Goal: Communication & Community: Answer question/provide support

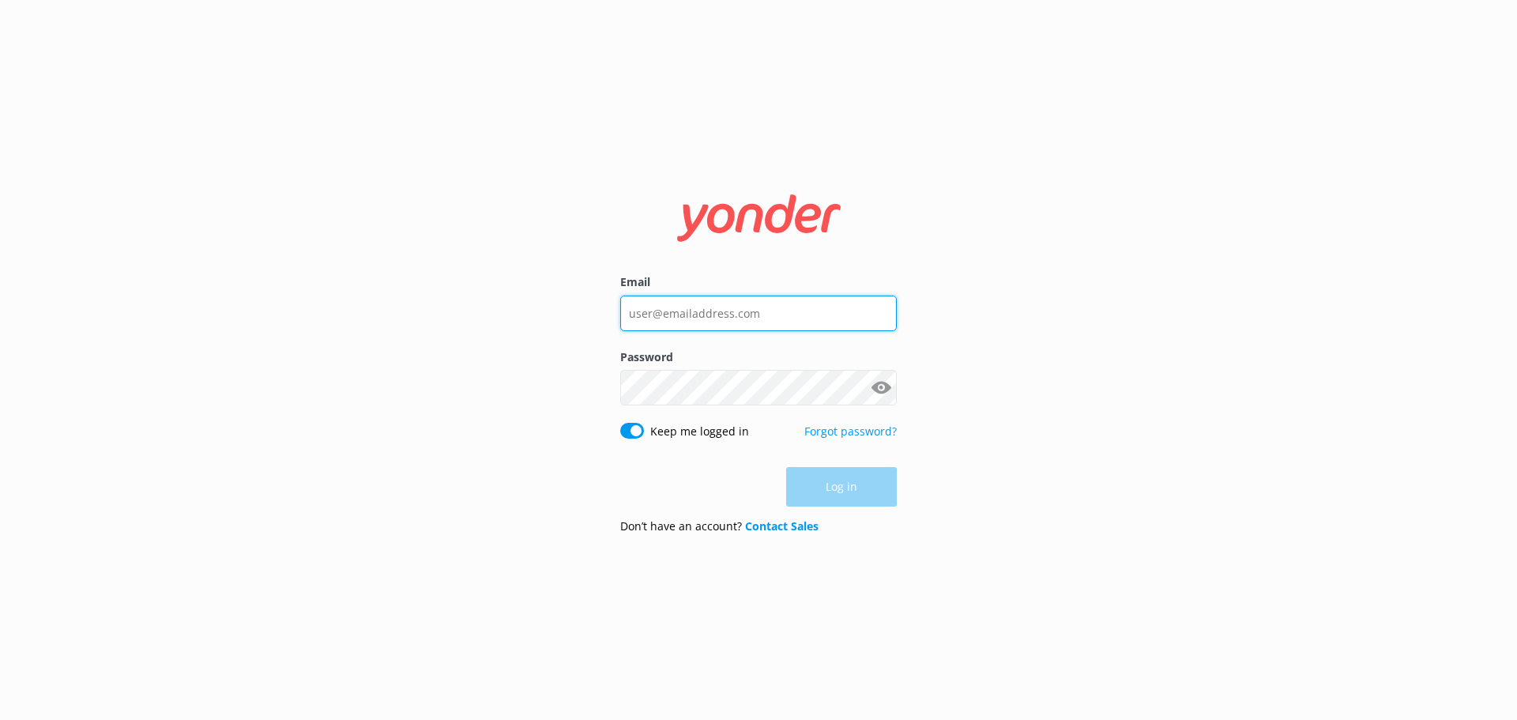
type input "[EMAIL_ADDRESS][DOMAIN_NAME]"
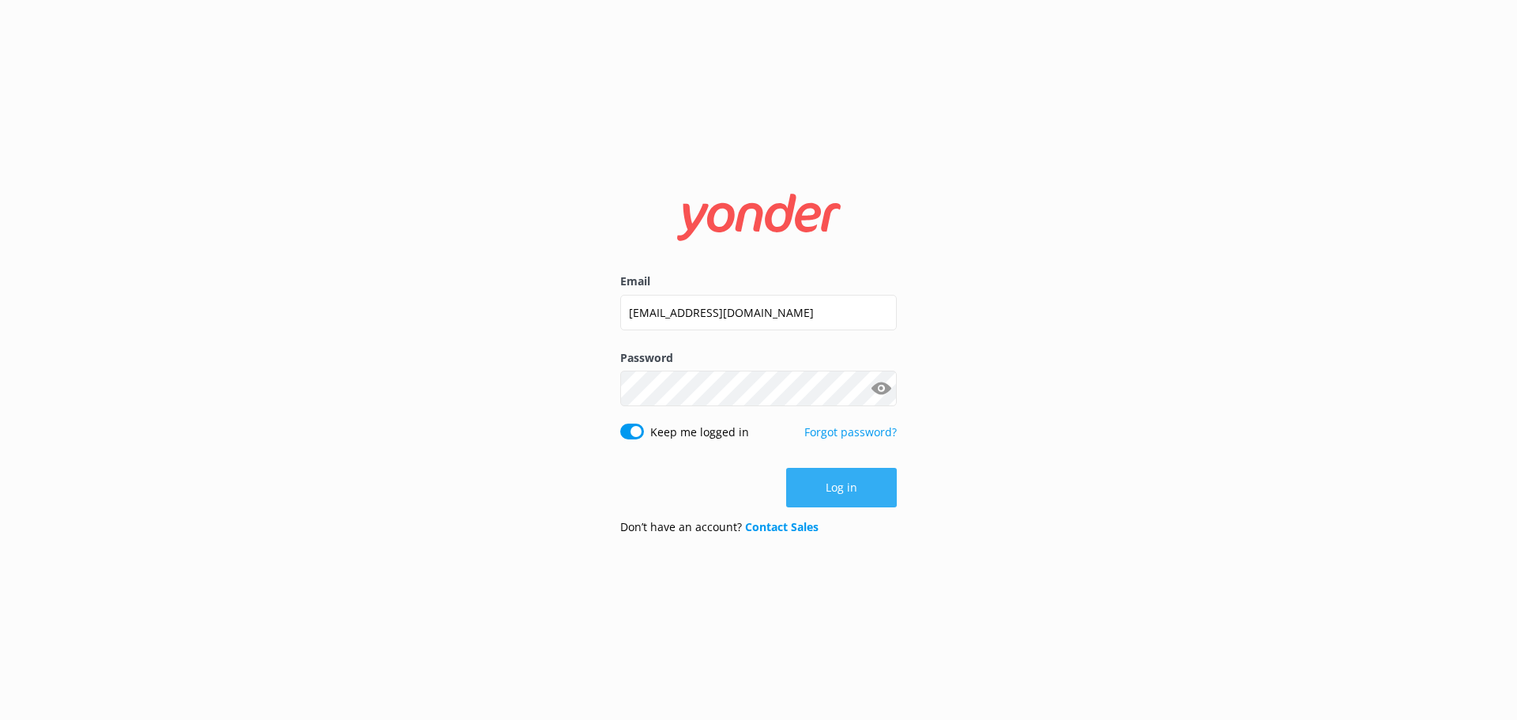
click at [868, 504] on div "Log in" at bounding box center [758, 488] width 277 height 40
click at [862, 489] on button "Log in" at bounding box center [841, 488] width 111 height 40
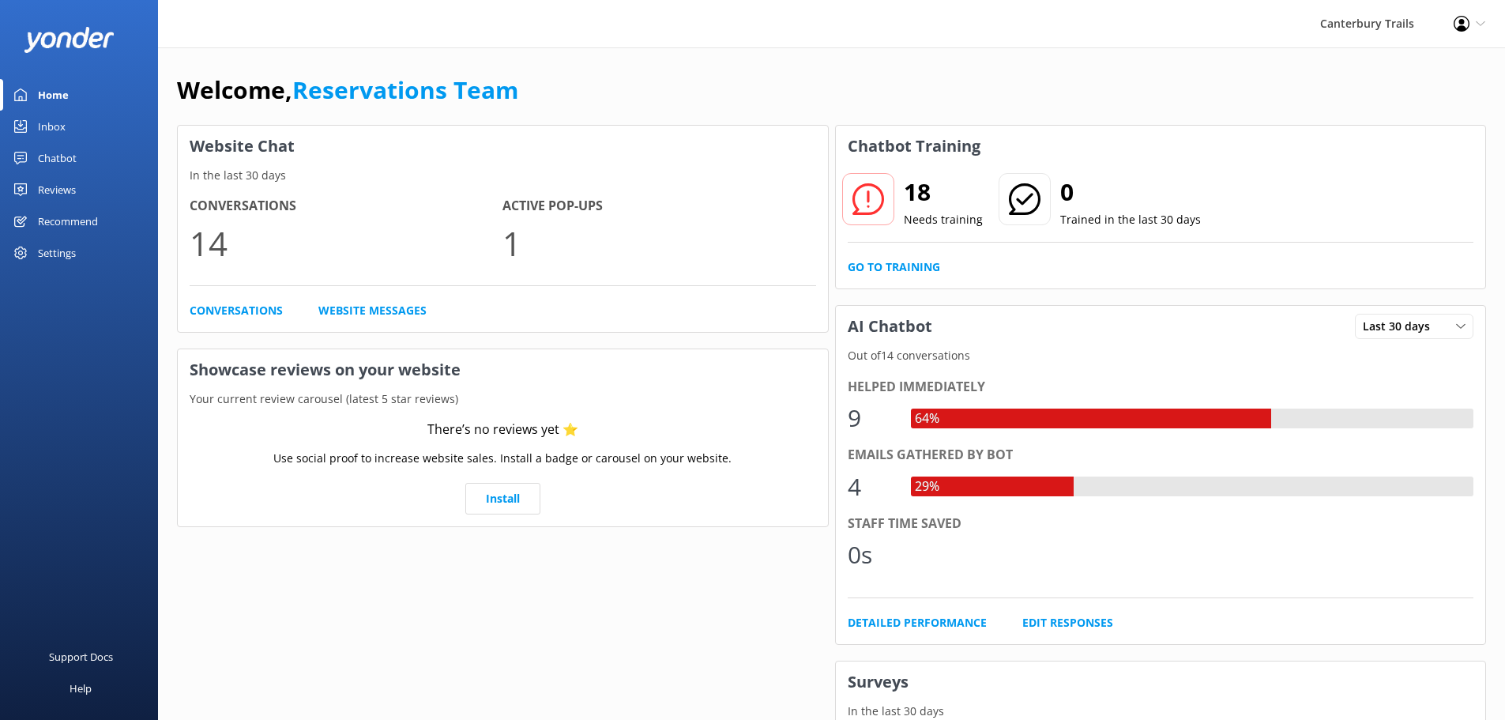
click at [58, 124] on div "Inbox" at bounding box center [52, 127] width 28 height 32
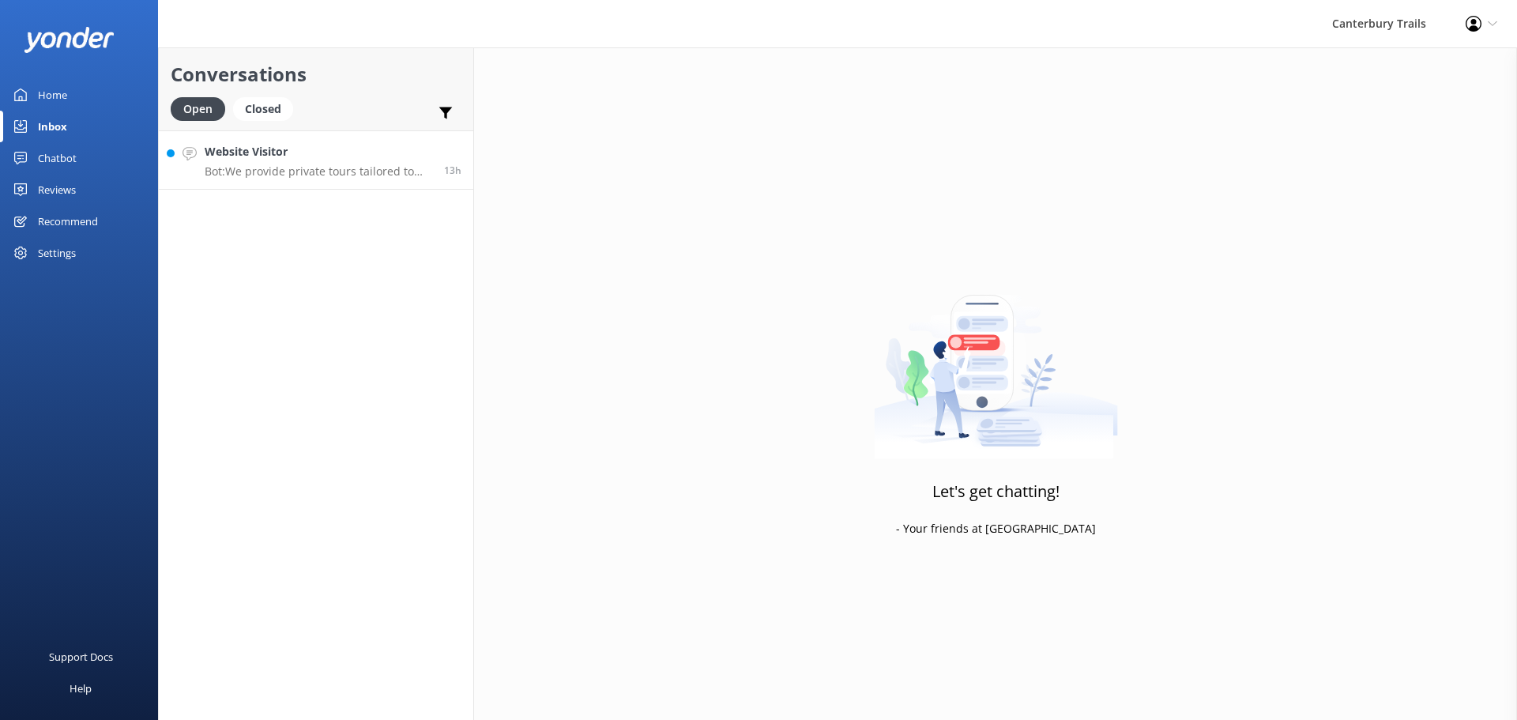
click at [274, 175] on p "Bot: We provide private tours tailored to your interests and schedule. Whether …" at bounding box center [319, 171] width 228 height 14
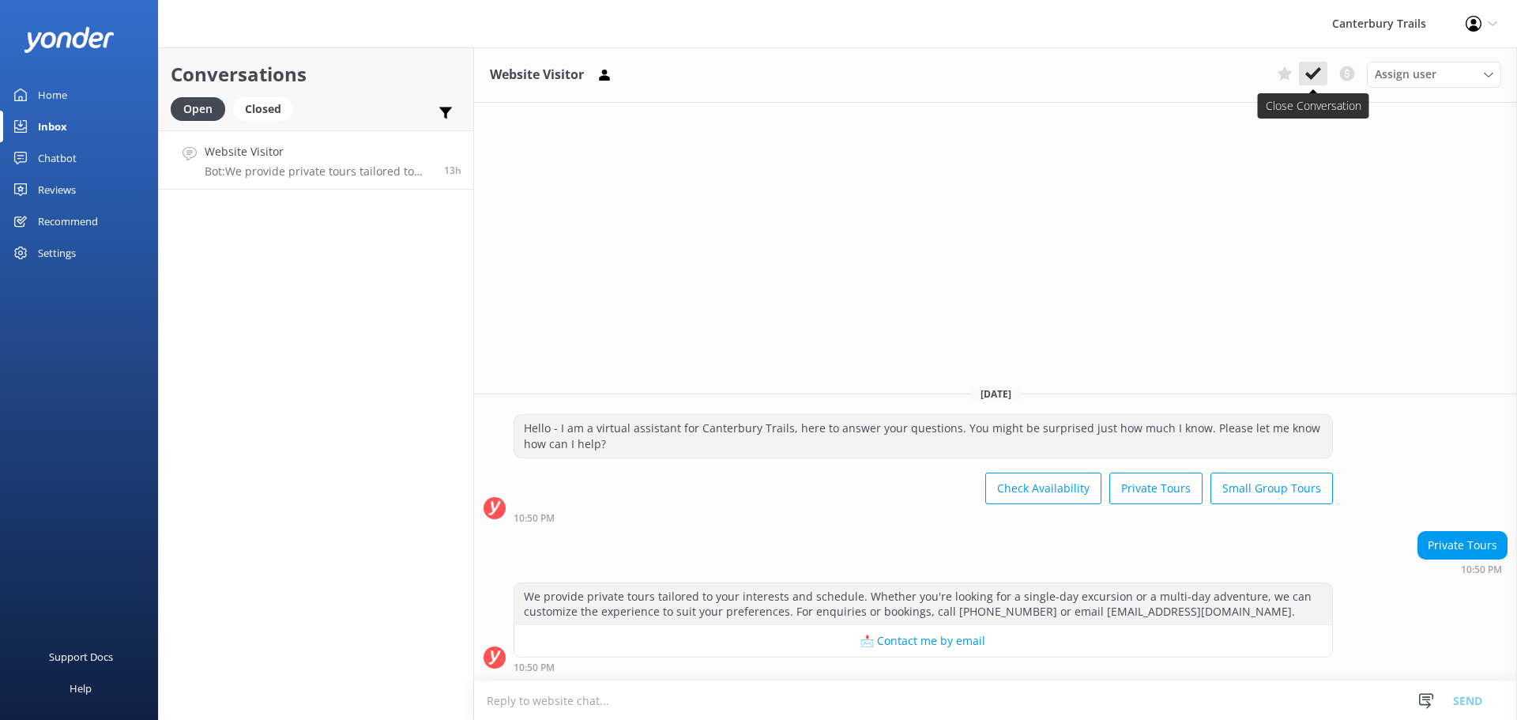
click at [1311, 81] on icon at bounding box center [1313, 74] width 16 height 16
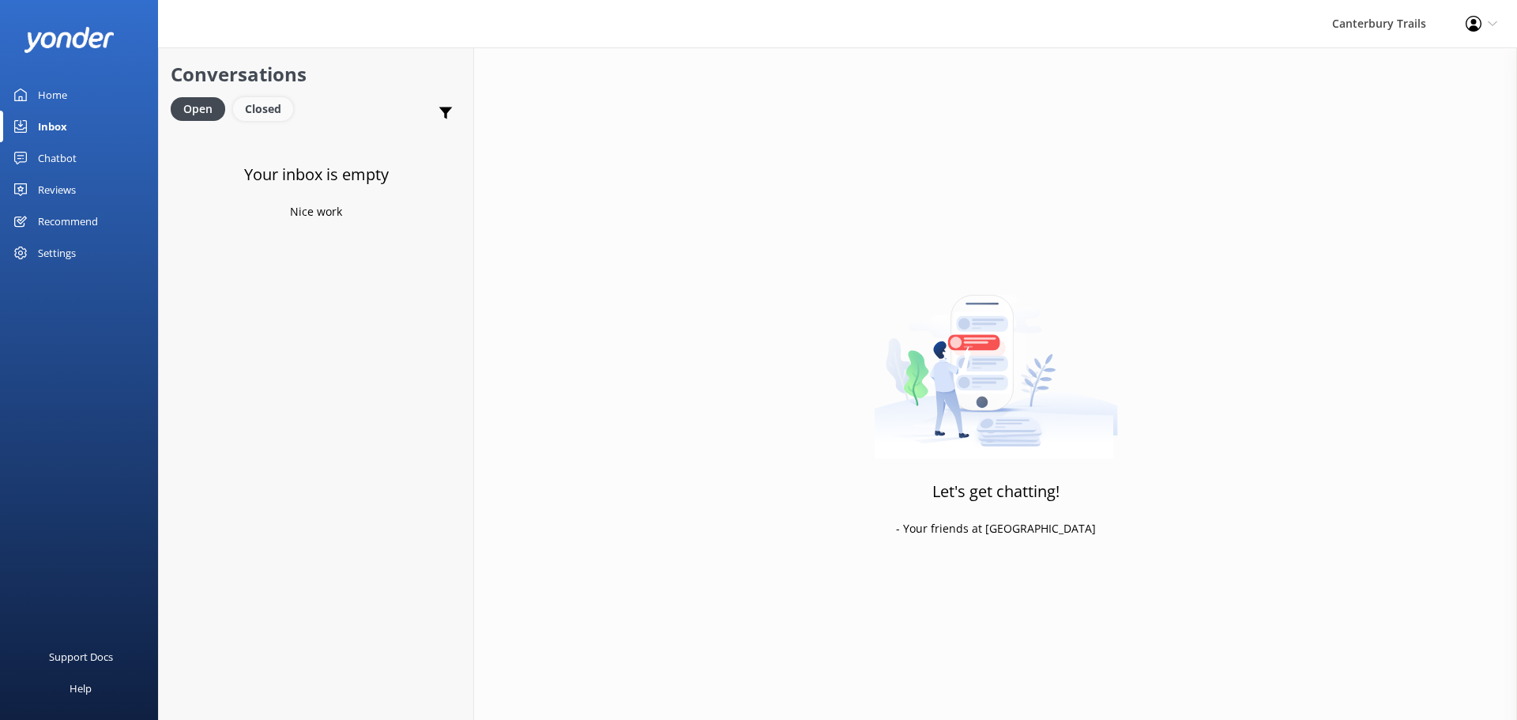
click at [265, 108] on div "Closed" at bounding box center [263, 109] width 60 height 24
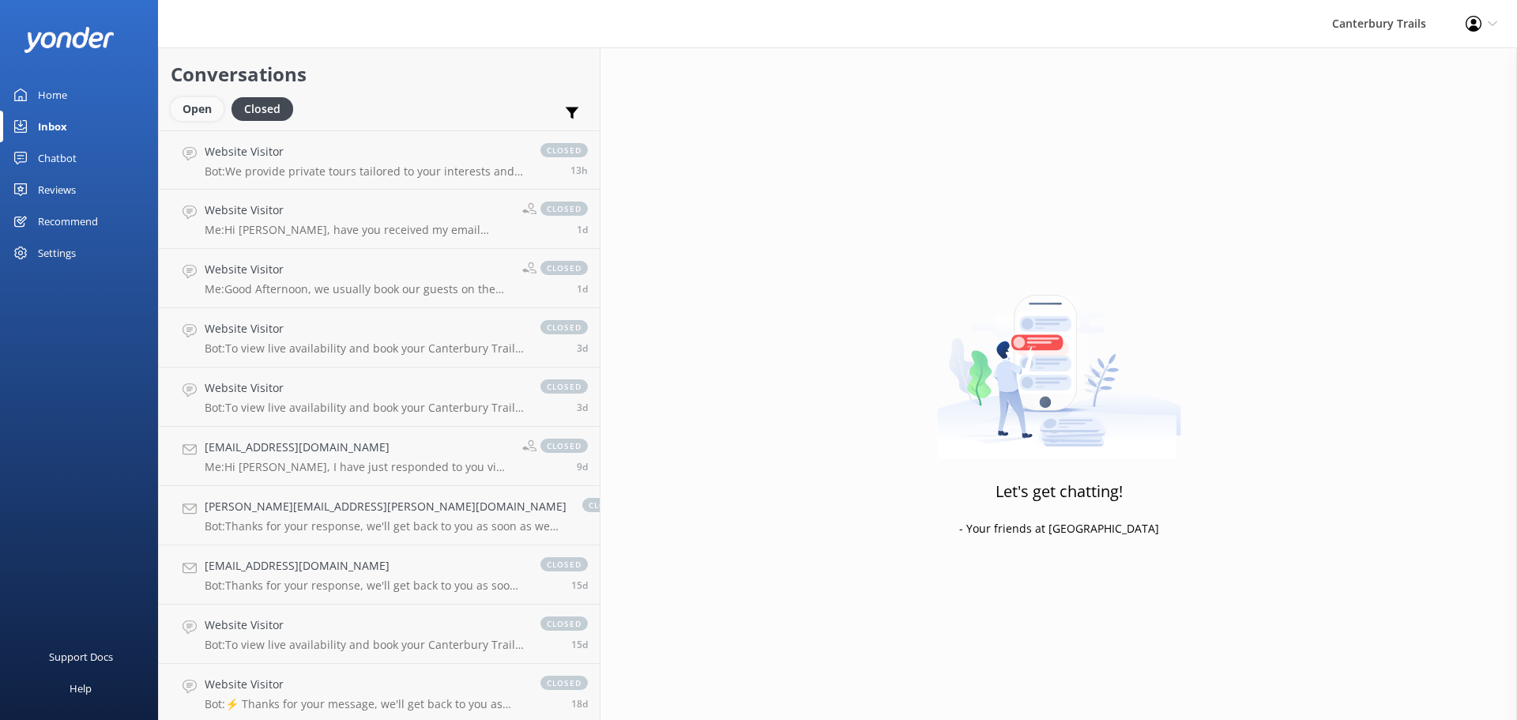
click at [192, 111] on div "Open" at bounding box center [197, 109] width 53 height 24
